Goal: Information Seeking & Learning: Learn about a topic

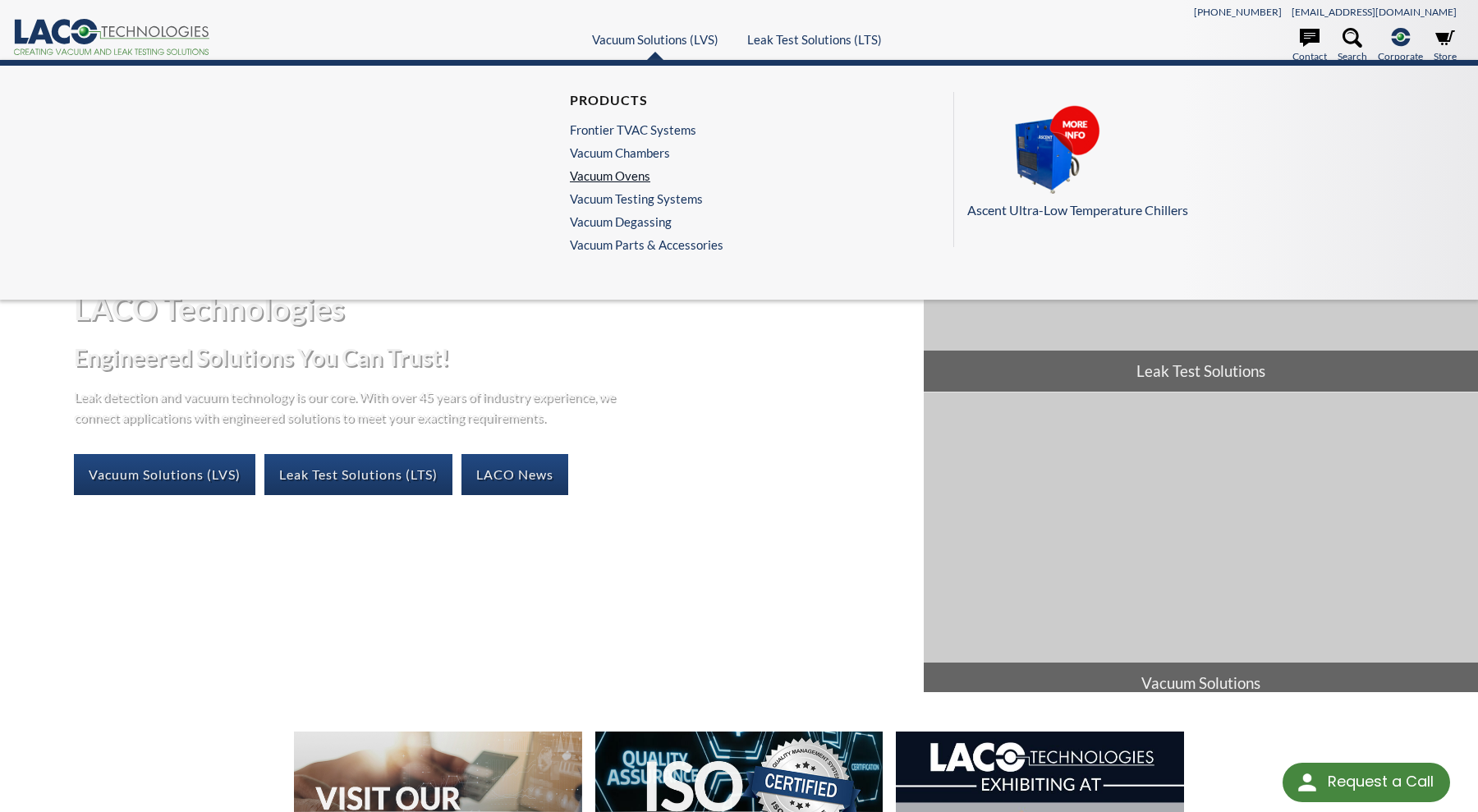
click at [584, 177] on link "Vacuum Ovens" at bounding box center [642, 175] width 145 height 15
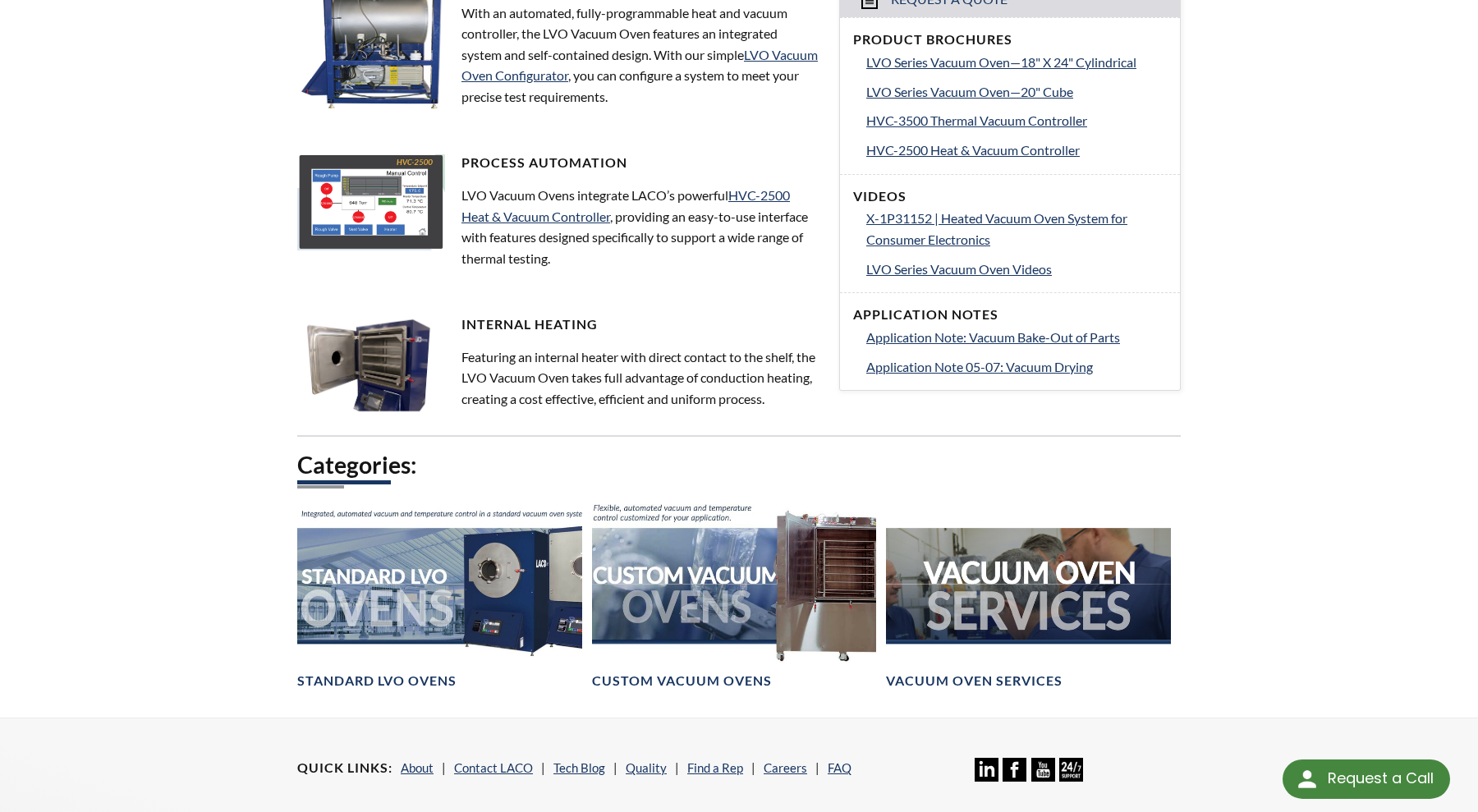
scroll to position [821, 0]
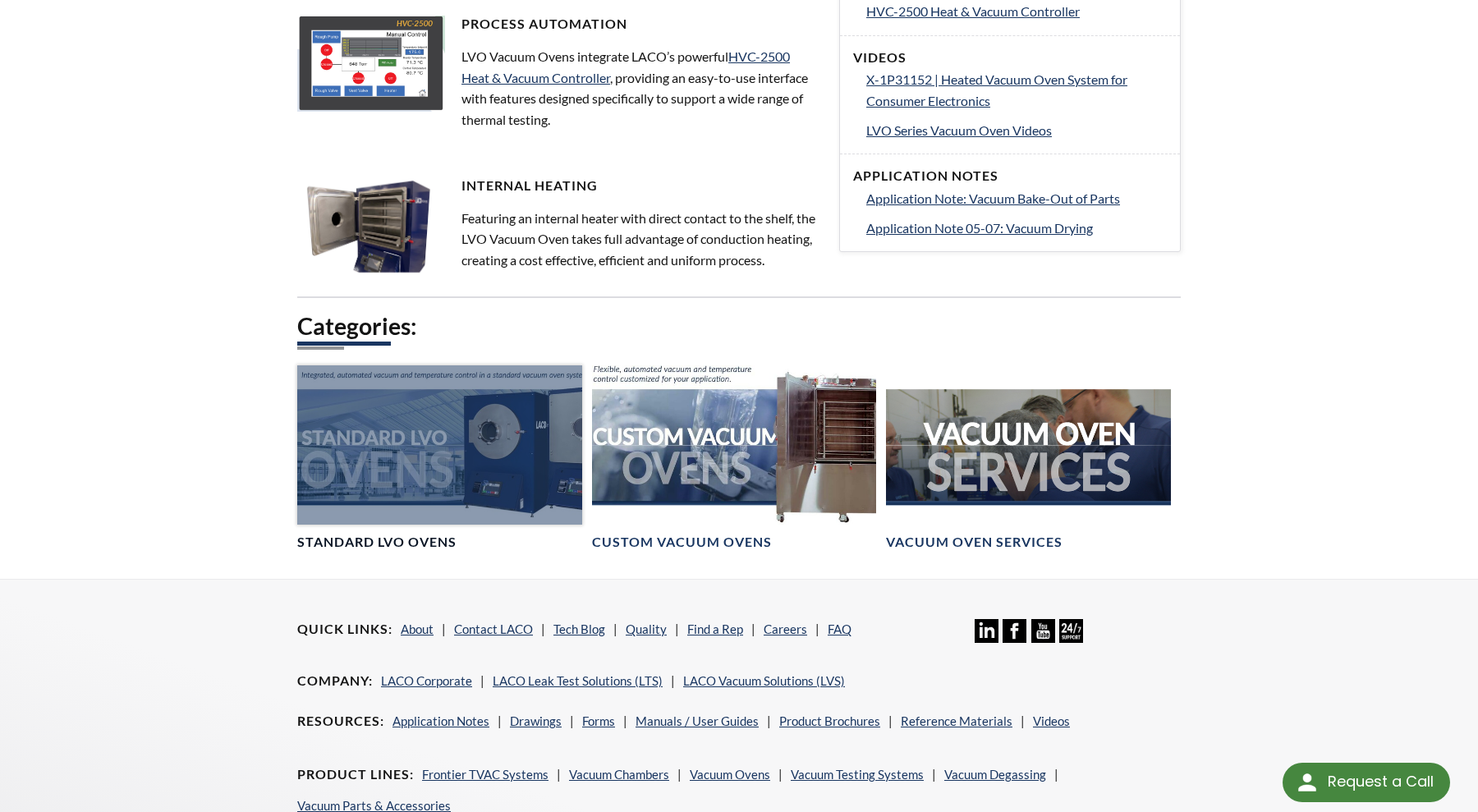
click at [380, 472] on div at bounding box center [440, 445] width 285 height 160
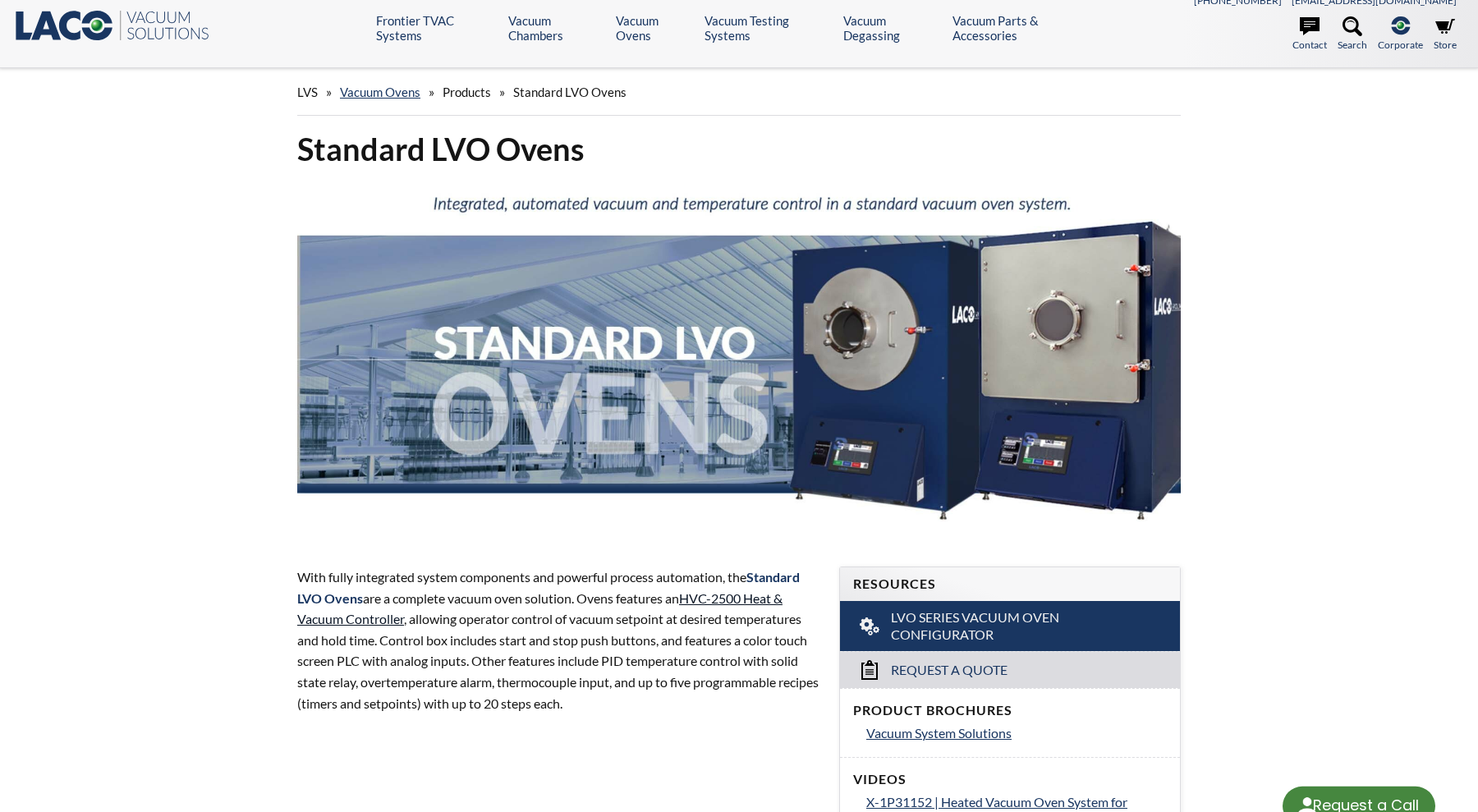
scroll to position [171, 0]
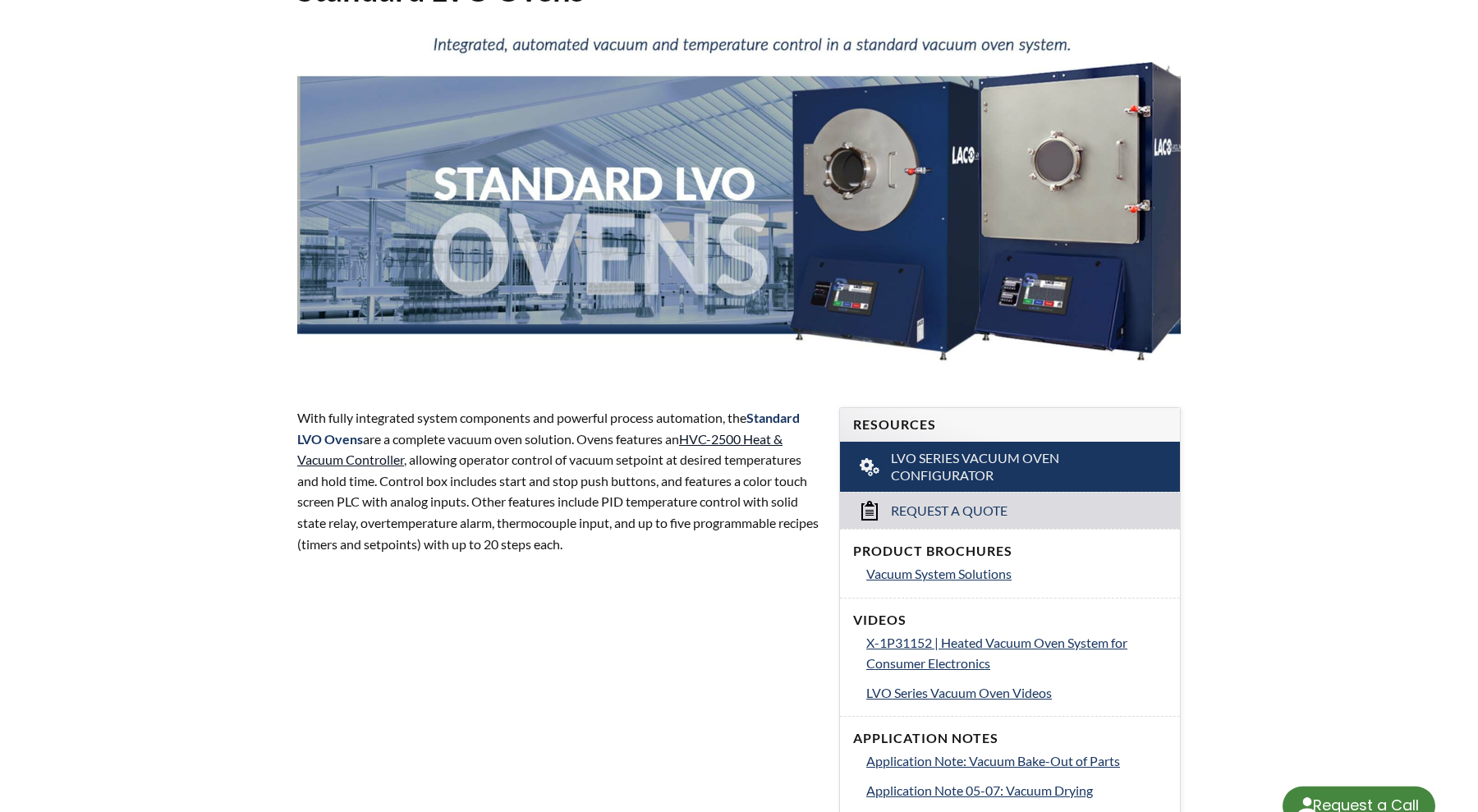
select select "Language Translate Widget"
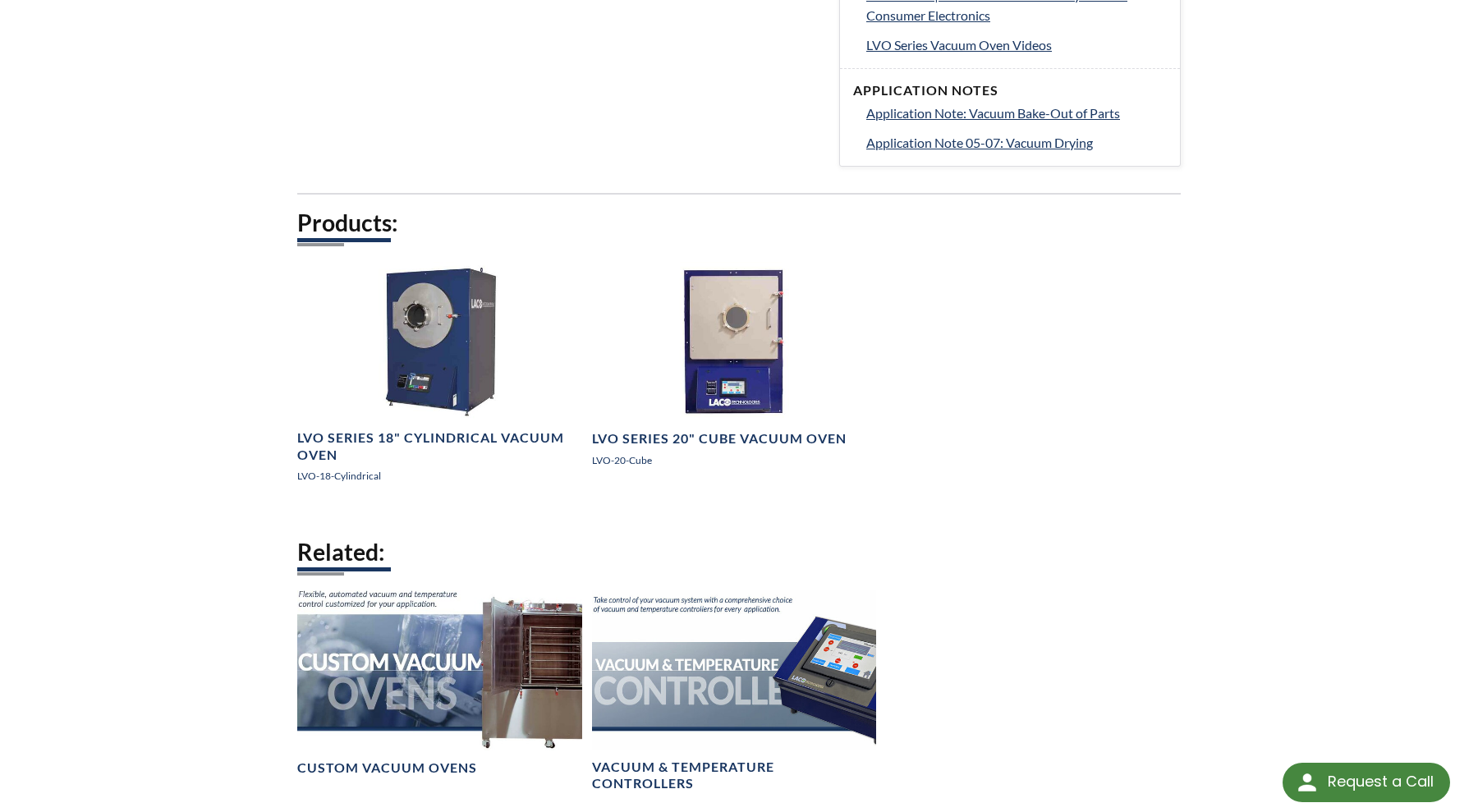
scroll to position [821, 0]
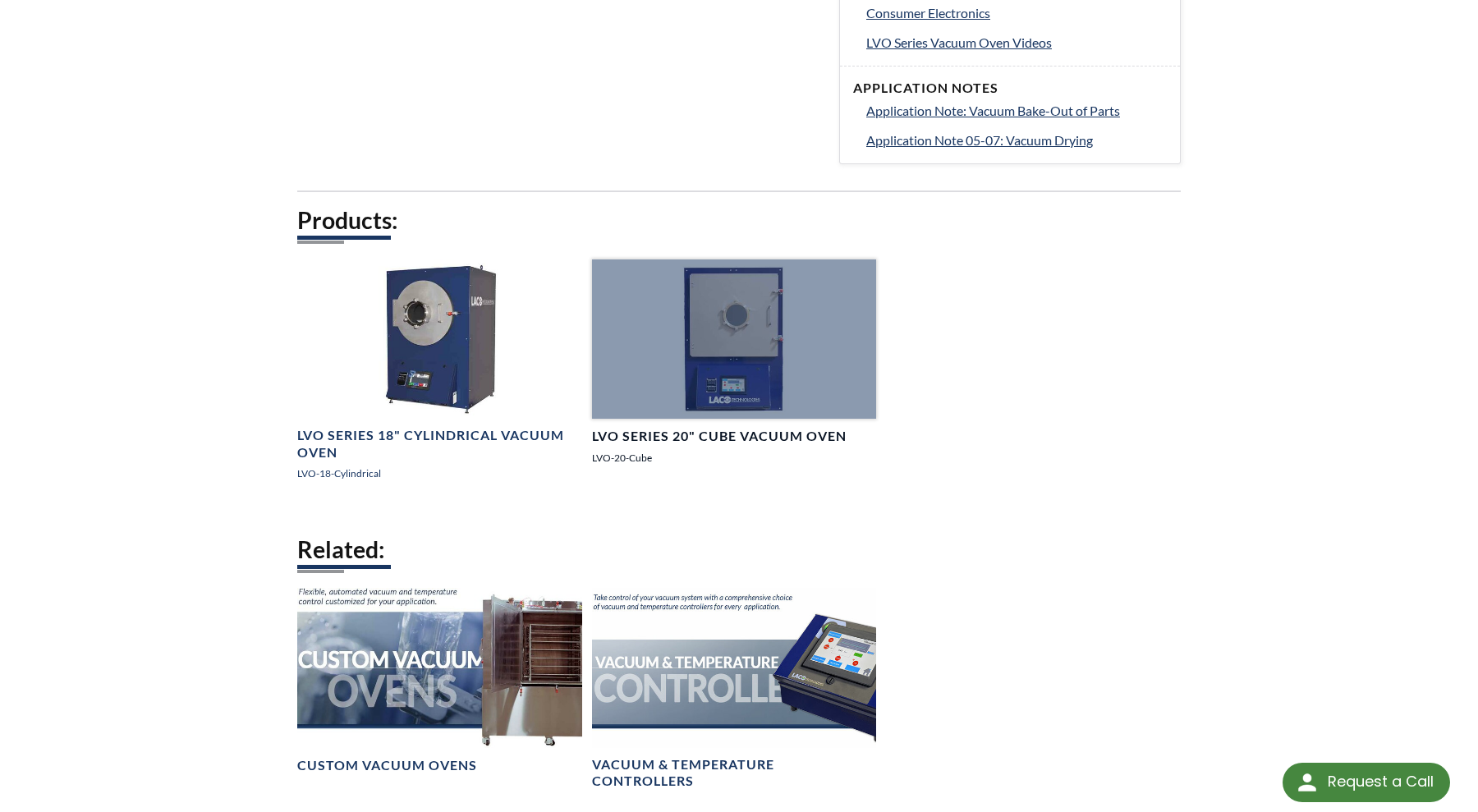
click at [639, 444] on h4 "LVO Series 20" Cube Vacuum Oven" at bounding box center [719, 436] width 254 height 17
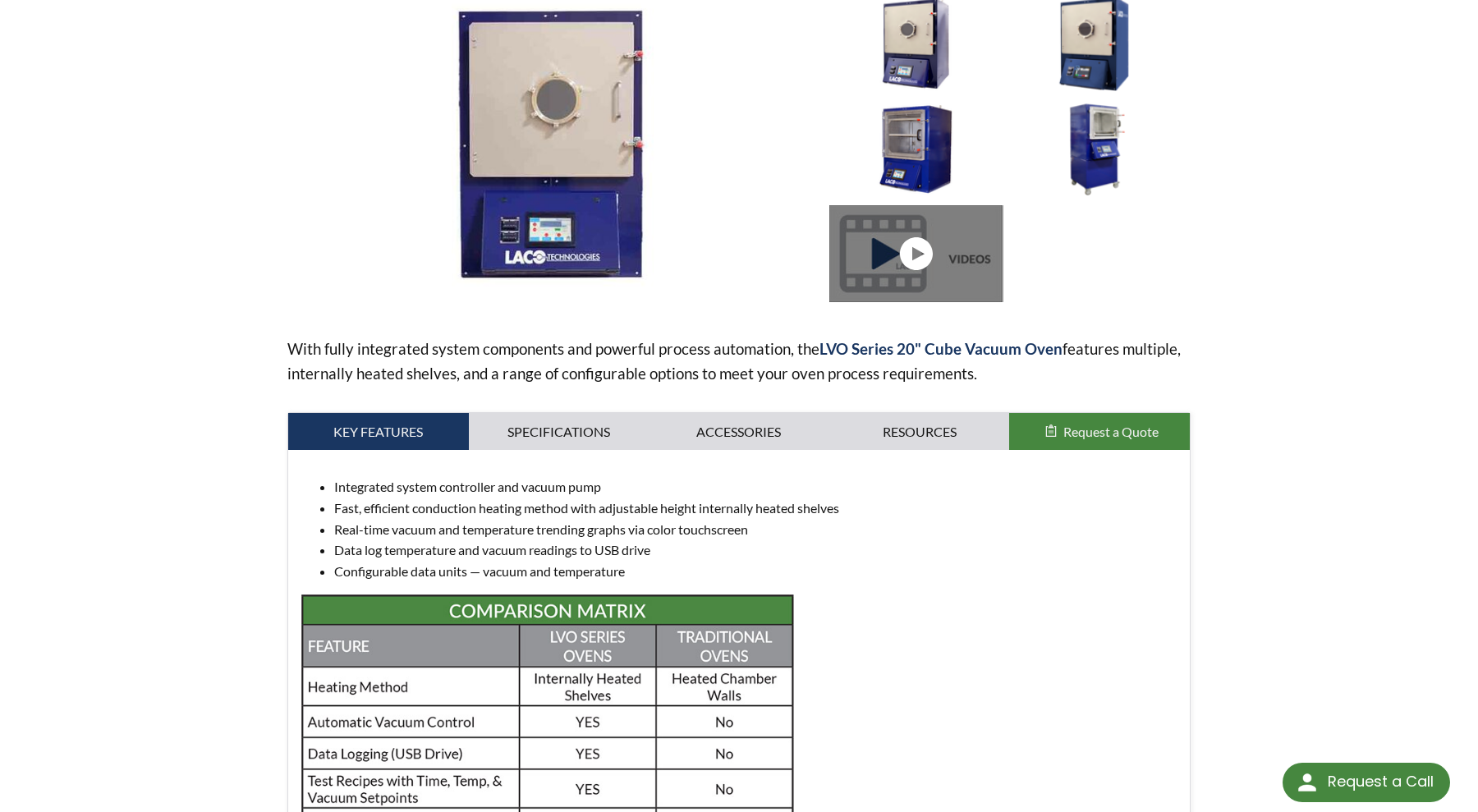
scroll to position [246, 0]
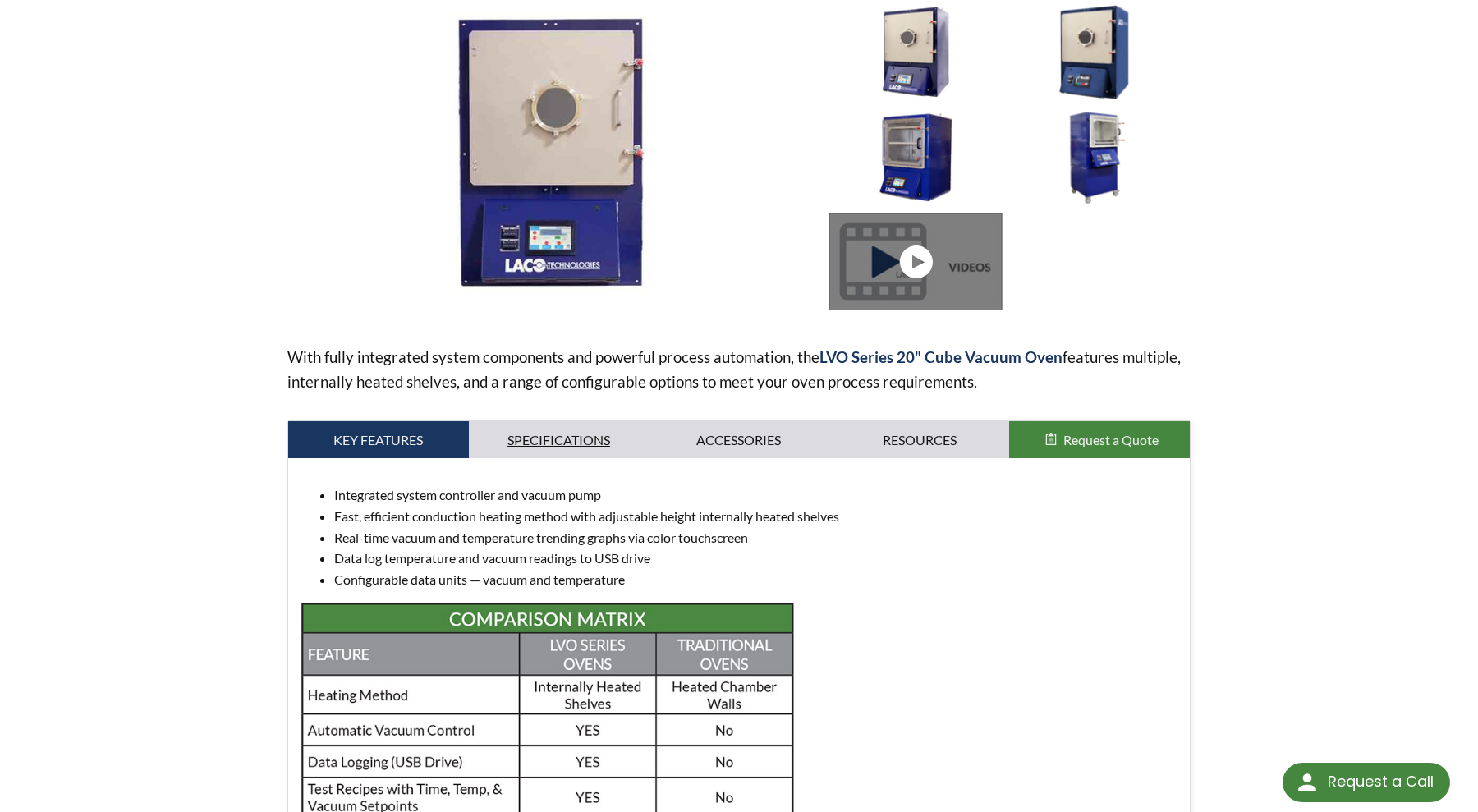
click at [548, 442] on link "Specifications" at bounding box center [559, 439] width 180 height 38
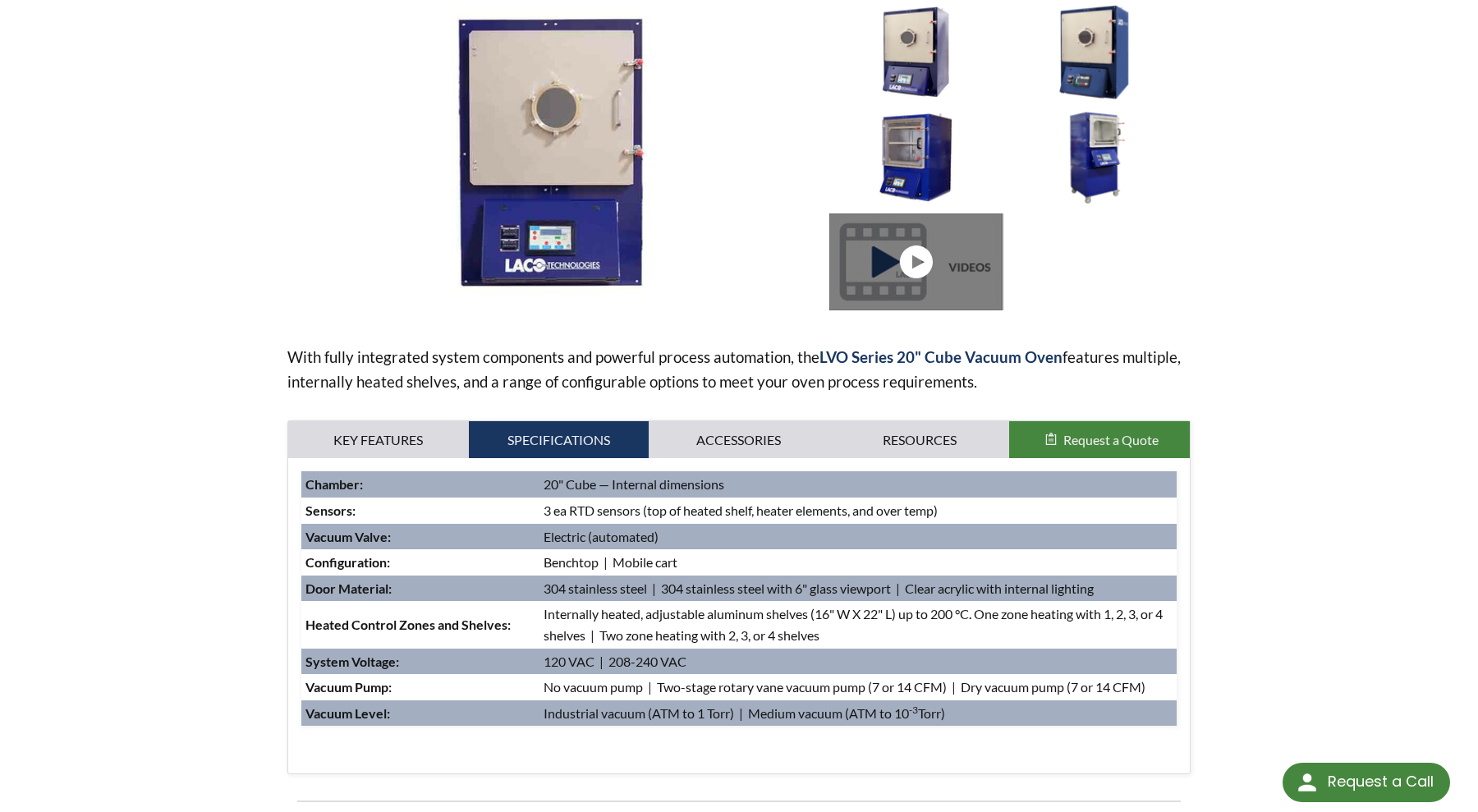
click at [676, 610] on td "Internally heated, adjustable aluminum shelves (16" W X 22" L) up to 200 °C. On…" at bounding box center [858, 624] width 637 height 46
